Goal: Transaction & Acquisition: Purchase product/service

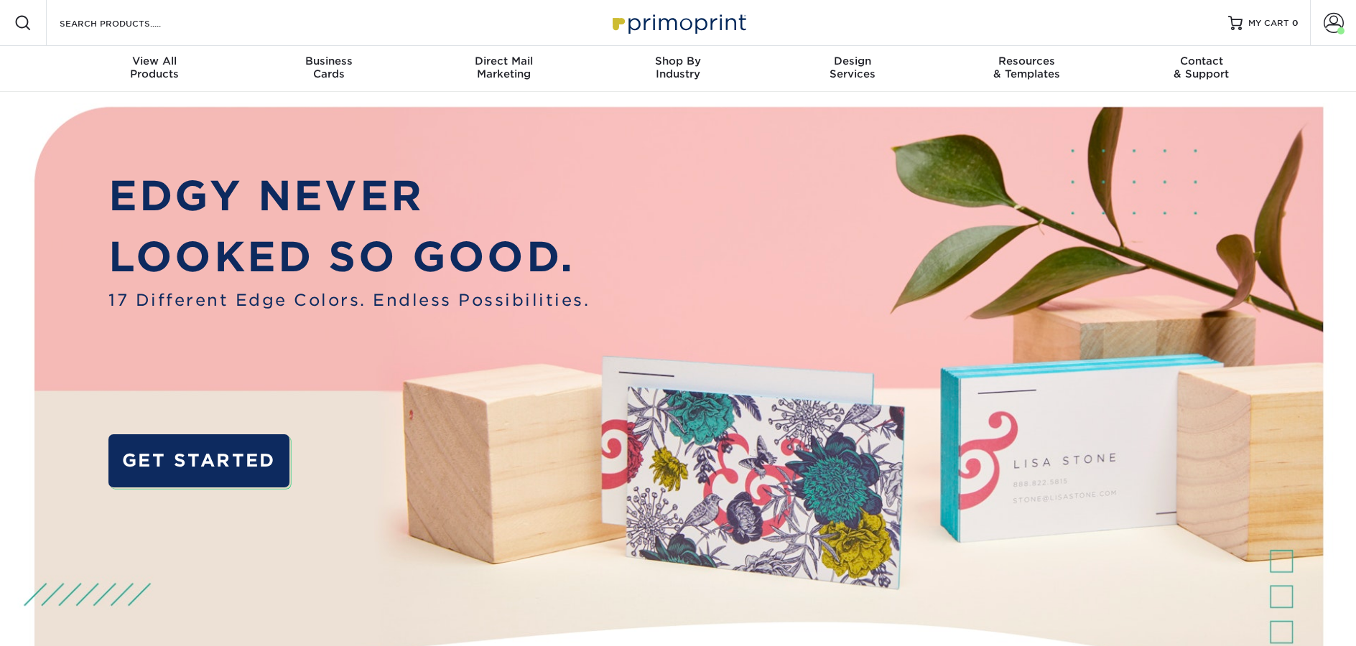
click at [220, 14] on div "Resources Menu Search Products Account Welcome, Erica Account Dashboard Active …" at bounding box center [678, 23] width 1356 height 46
click at [122, 26] on input "Search Products" at bounding box center [128, 22] width 140 height 17
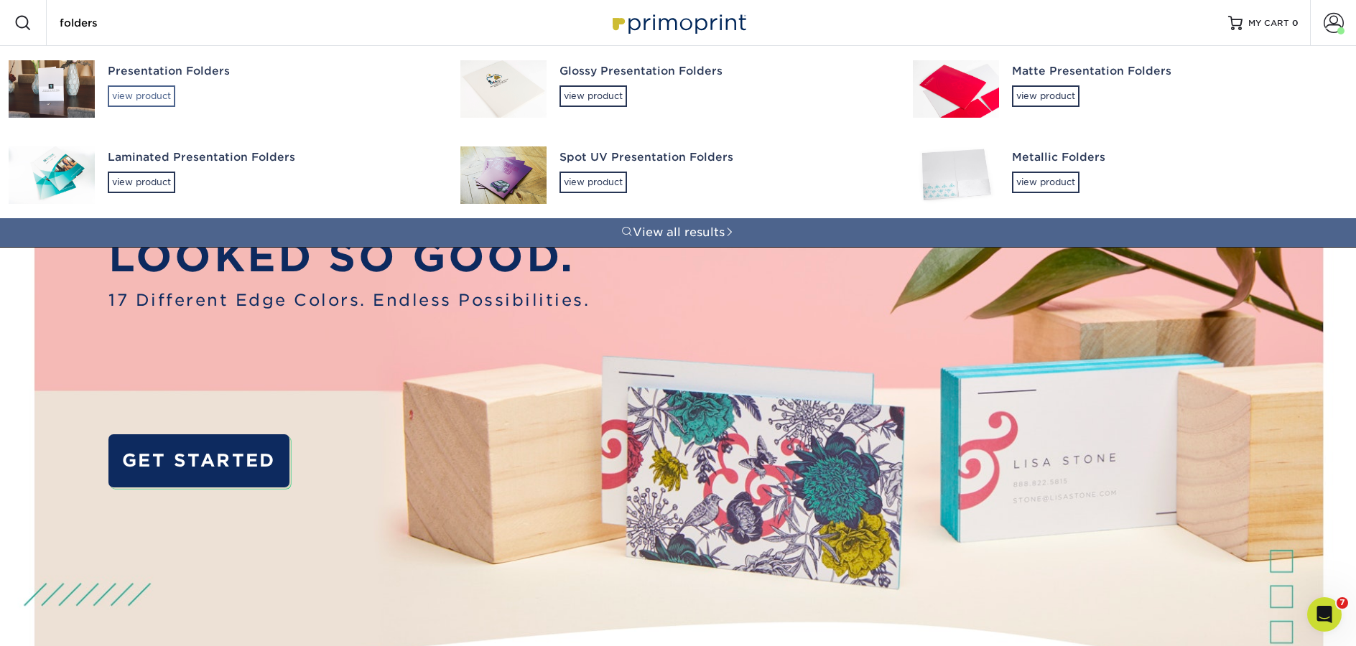
type input "folders"
click at [158, 103] on div "view product" at bounding box center [142, 96] width 68 height 22
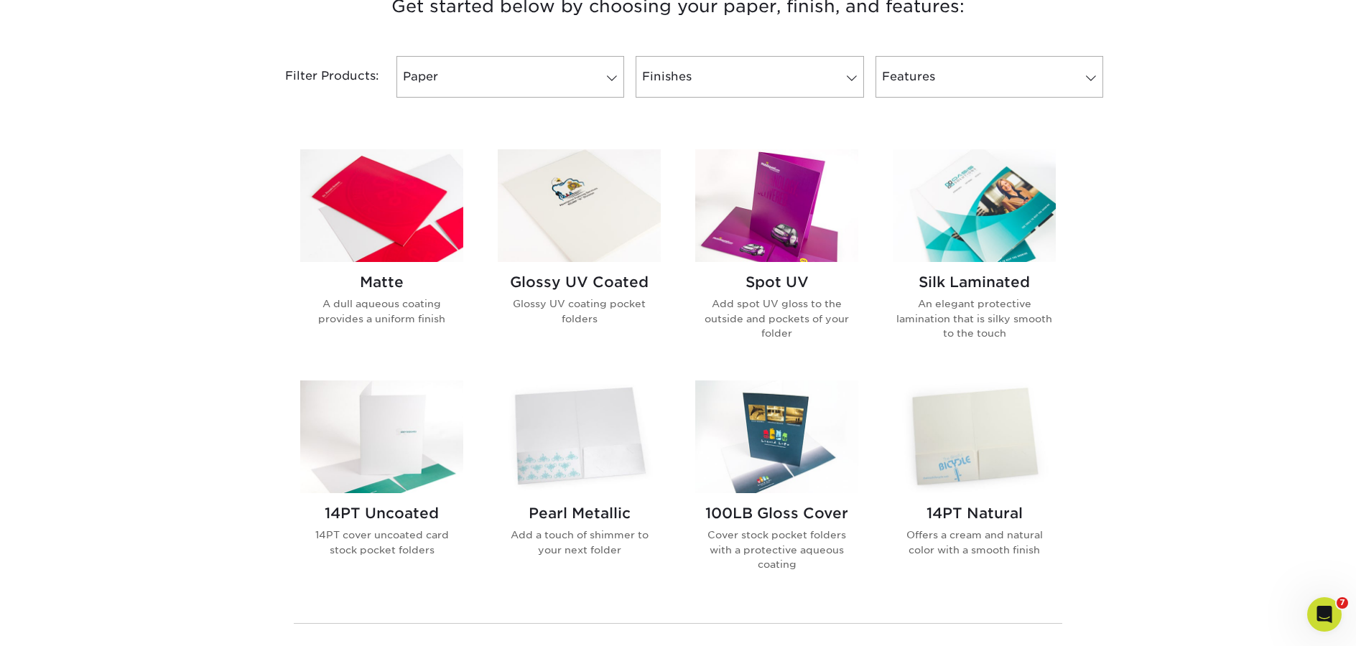
scroll to position [613, 0]
